Goal: Transaction & Acquisition: Purchase product/service

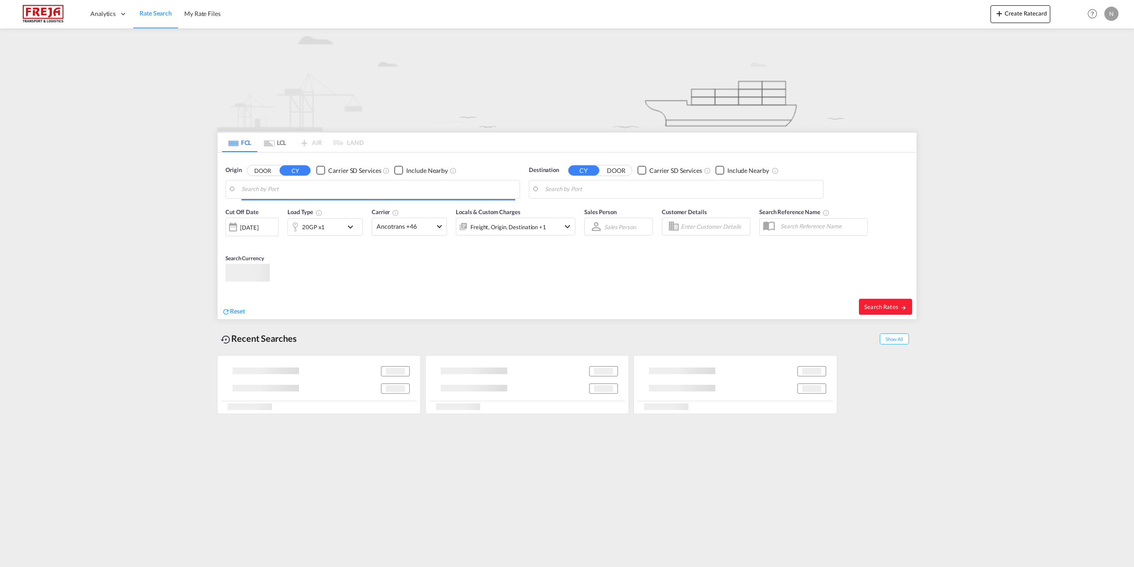
type input "[GEOGRAPHIC_DATA] ([GEOGRAPHIC_DATA]), DKCPH"
type input "Valparaiso, CLVAP"
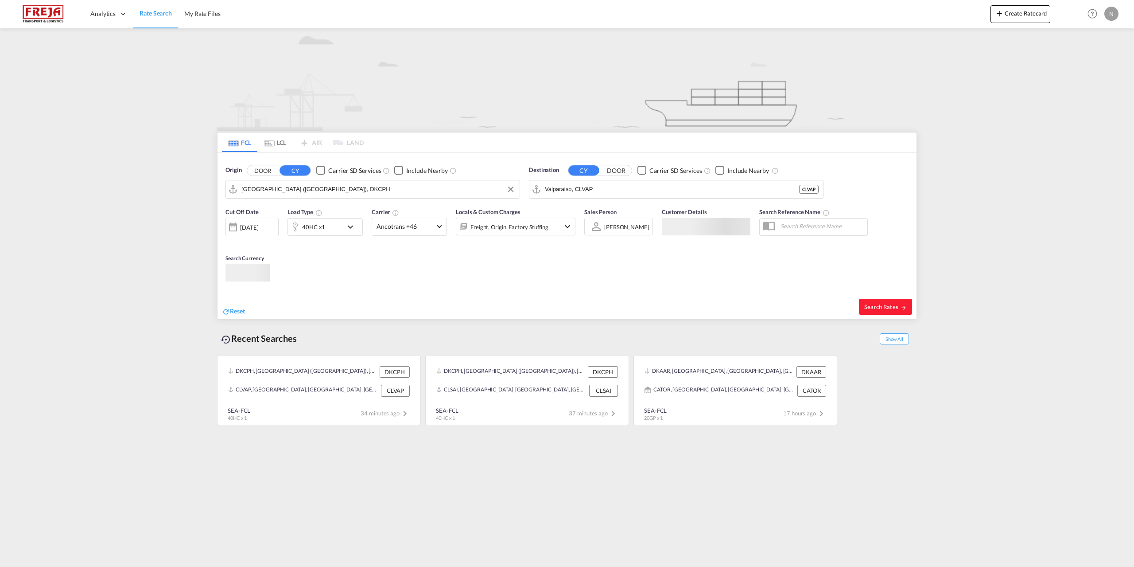
click at [322, 188] on input "[GEOGRAPHIC_DATA] ([GEOGRAPHIC_DATA]), DKCPH" at bounding box center [378, 189] width 274 height 13
click at [322, 202] on div "[GEOGRAPHIC_DATA] ([GEOGRAPHIC_DATA]) Denmark DKCPH" at bounding box center [310, 213] width 168 height 27
type input "[GEOGRAPHIC_DATA] ([GEOGRAPHIC_DATA]), DKCPH"
click at [607, 187] on input "Valparaiso, CLVAP" at bounding box center [672, 189] width 254 height 13
drag, startPoint x: 593, startPoint y: 237, endPoint x: 557, endPoint y: 240, distance: 36.0
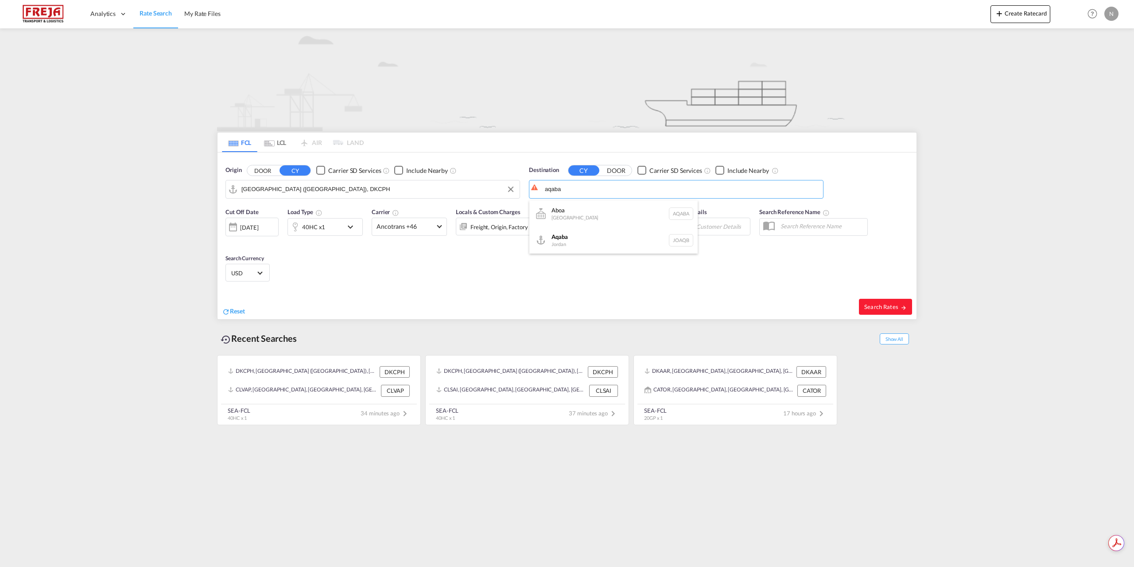
click at [593, 237] on div "Aqaba Jordan JOAQB" at bounding box center [613, 240] width 168 height 27
type input "Aqaba, JOAQB"
click at [316, 230] on div "40HC x1" at bounding box center [313, 227] width 23 height 12
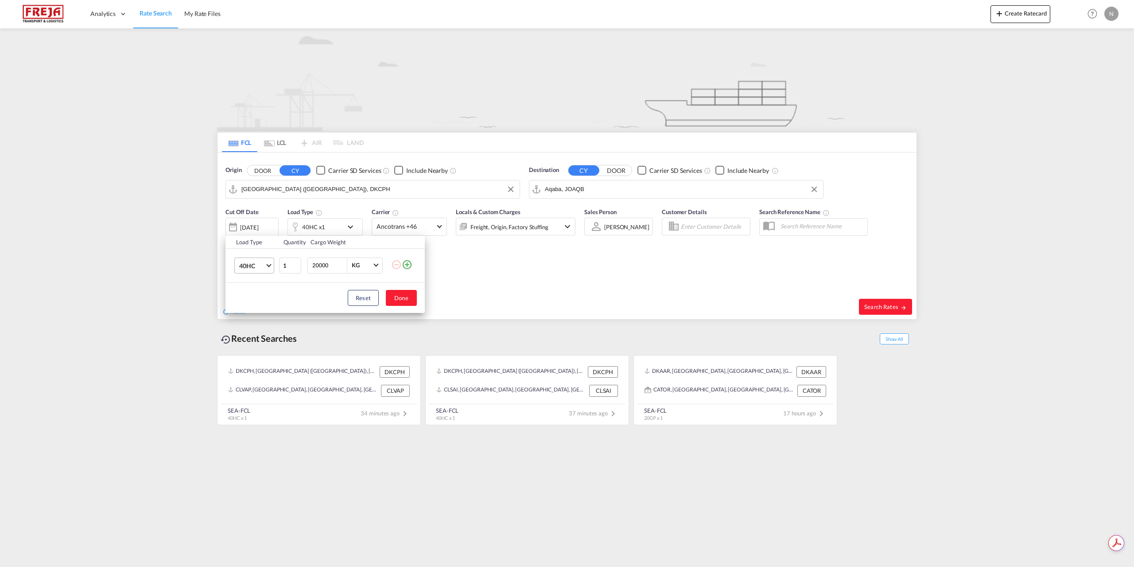
click at [256, 266] on span "40HC" at bounding box center [252, 265] width 26 height 9
click at [254, 229] on md-option "20GP" at bounding box center [262, 222] width 60 height 21
click at [393, 296] on button "Done" at bounding box center [401, 298] width 31 height 16
click at [879, 297] on div "Search Rates" at bounding box center [742, 306] width 347 height 25
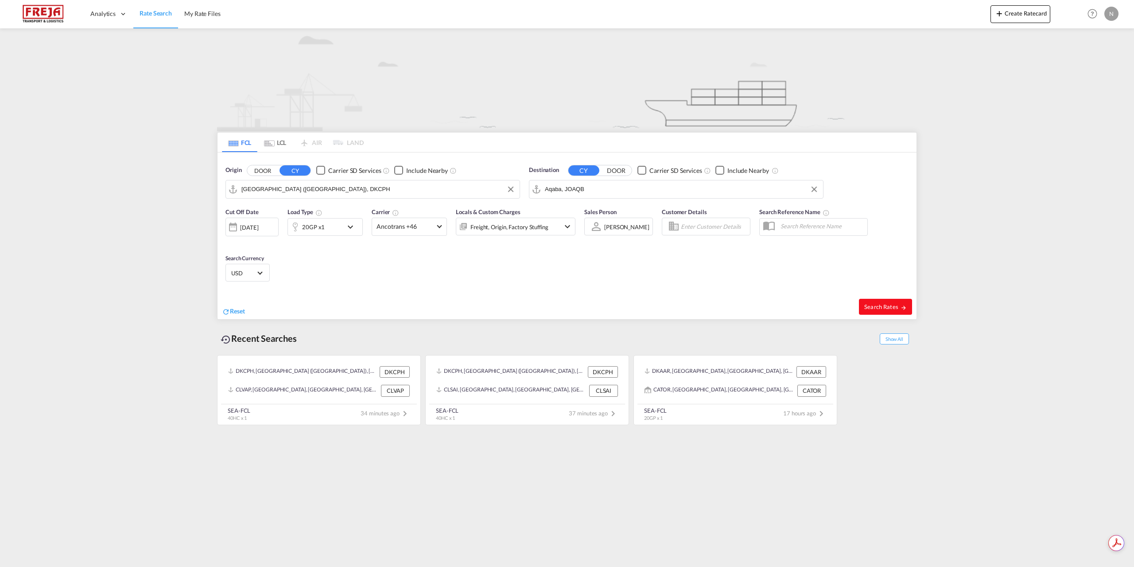
click at [884, 305] on span "Search Rates" at bounding box center [885, 306] width 43 height 7
type input "DKCPH to JOAQB / [DATE]"
